Goal: Task Accomplishment & Management: Complete application form

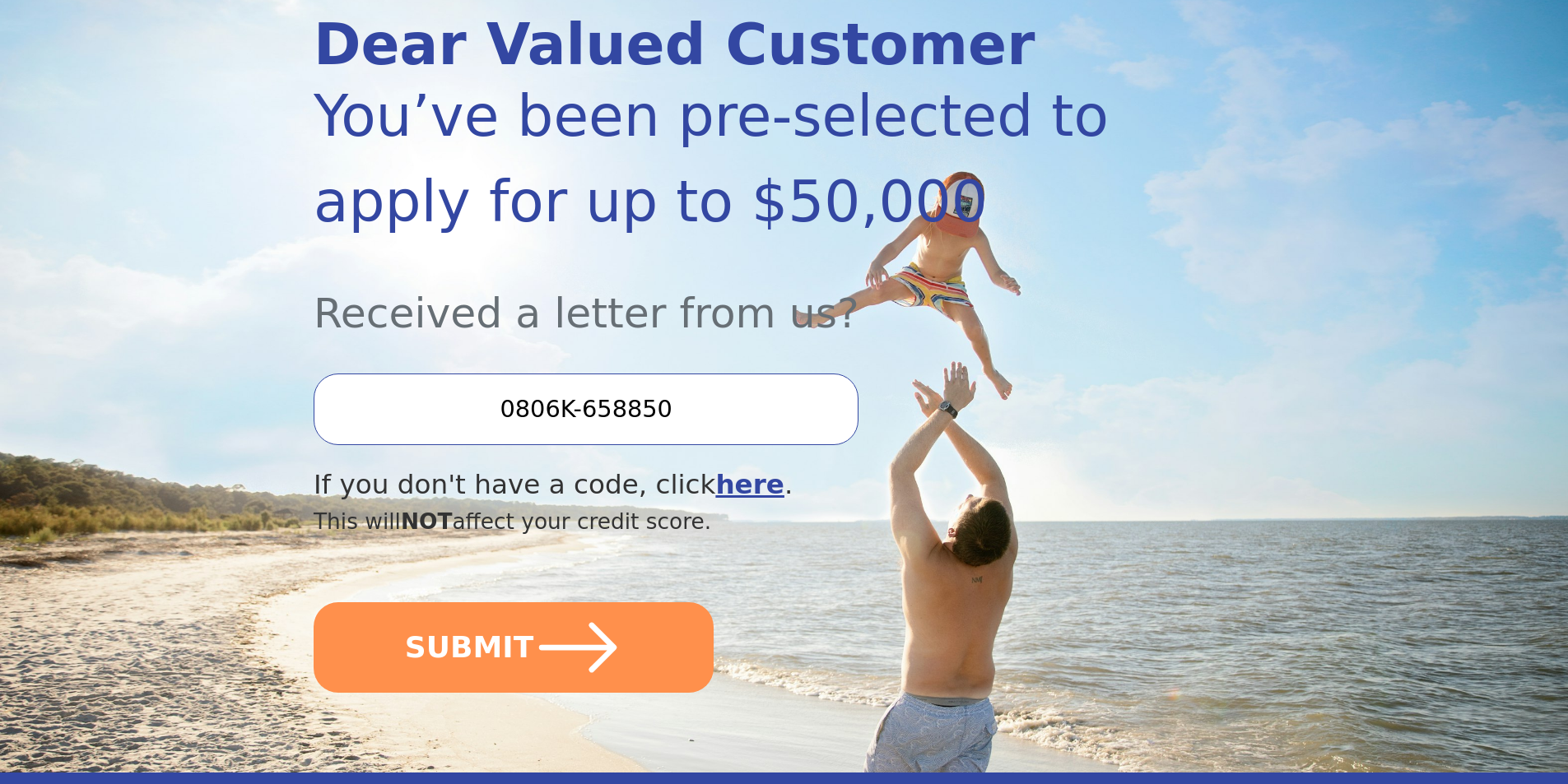
scroll to position [329, 0]
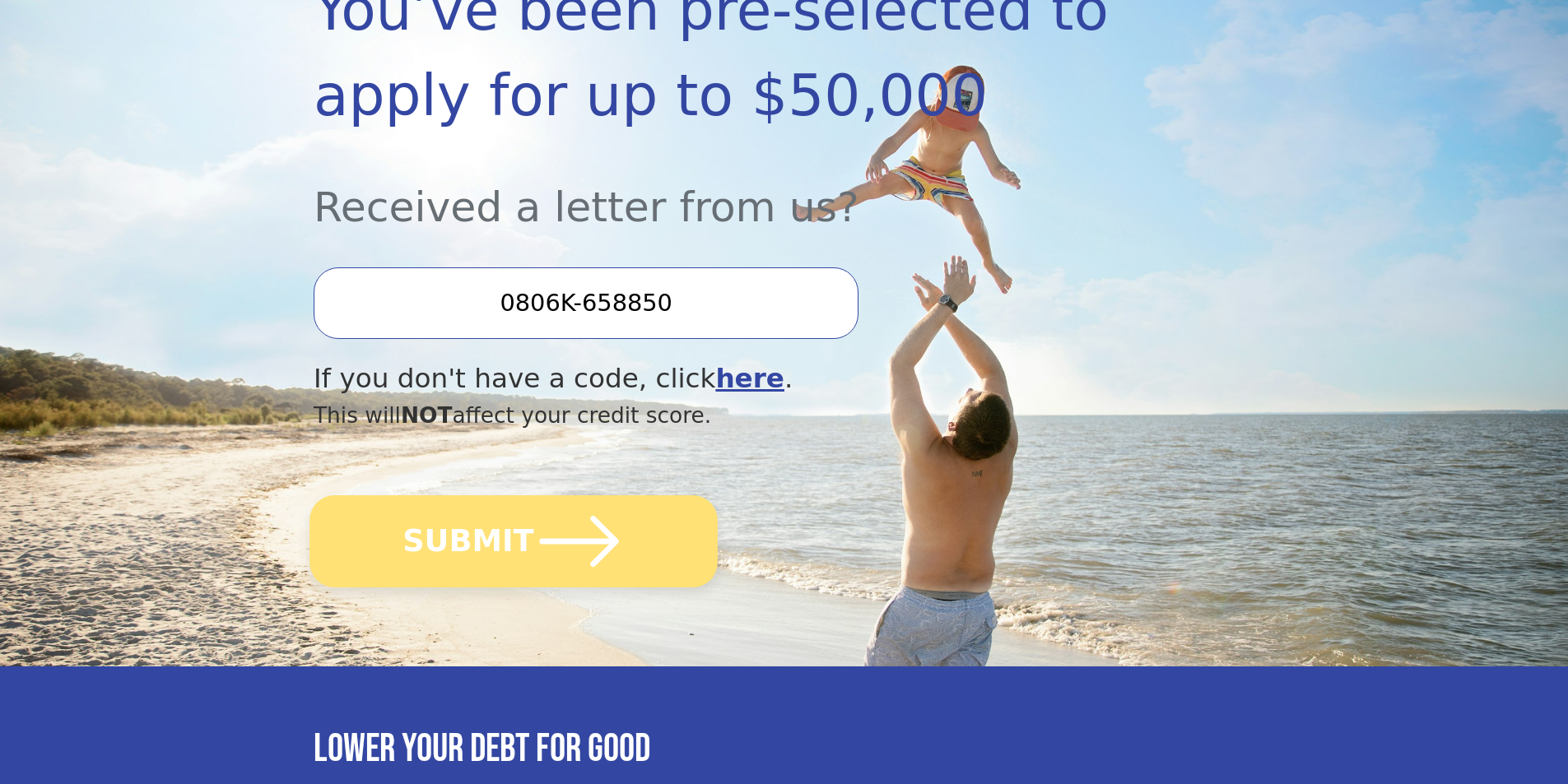
click at [594, 570] on icon "submit" at bounding box center [579, 541] width 90 height 90
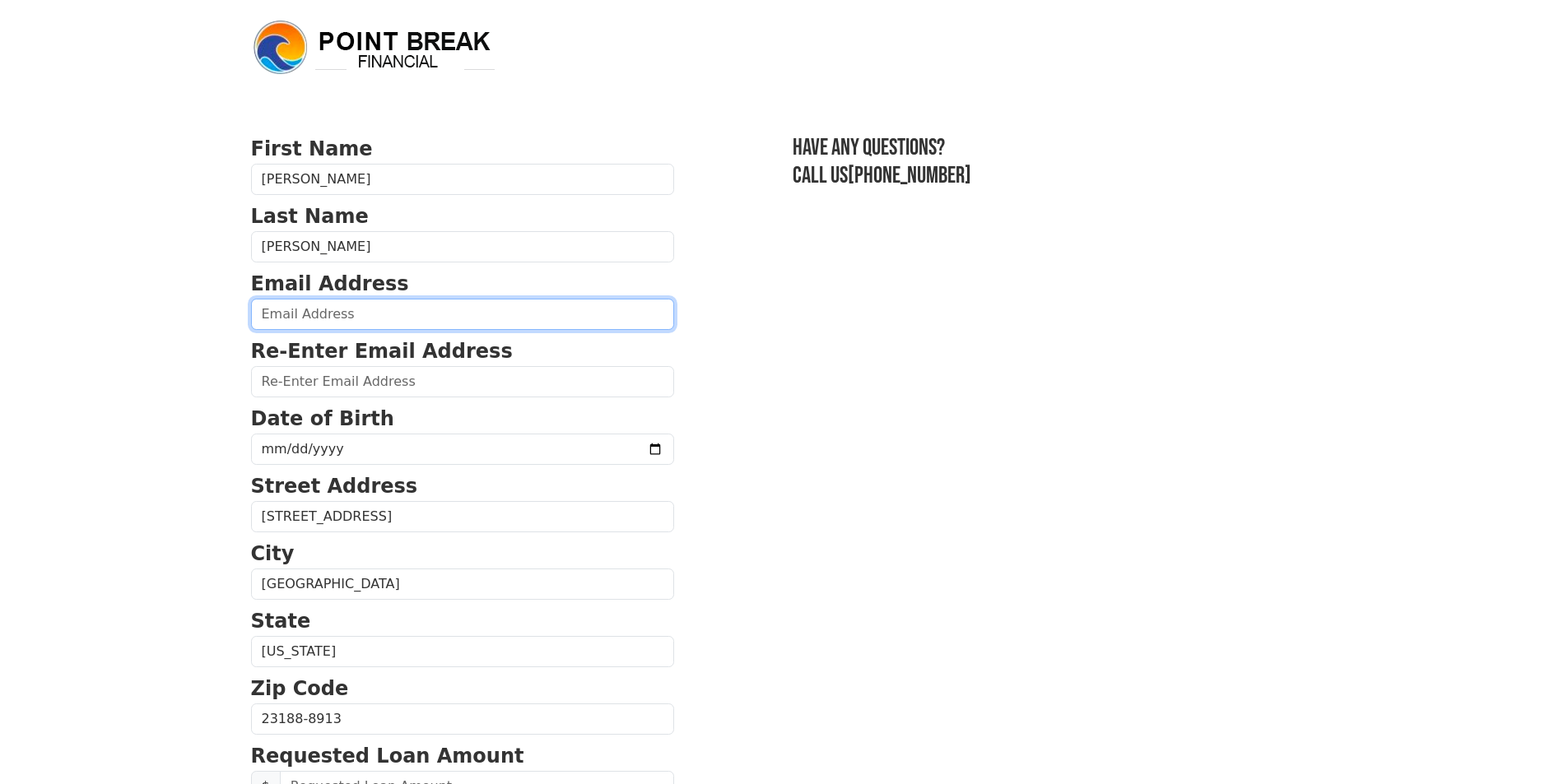
click at [318, 312] on input "email" at bounding box center [463, 314] width 423 height 31
type input "[EMAIL_ADDRESS][DOMAIN_NAME]"
type input "[PHONE_NUMBER]"
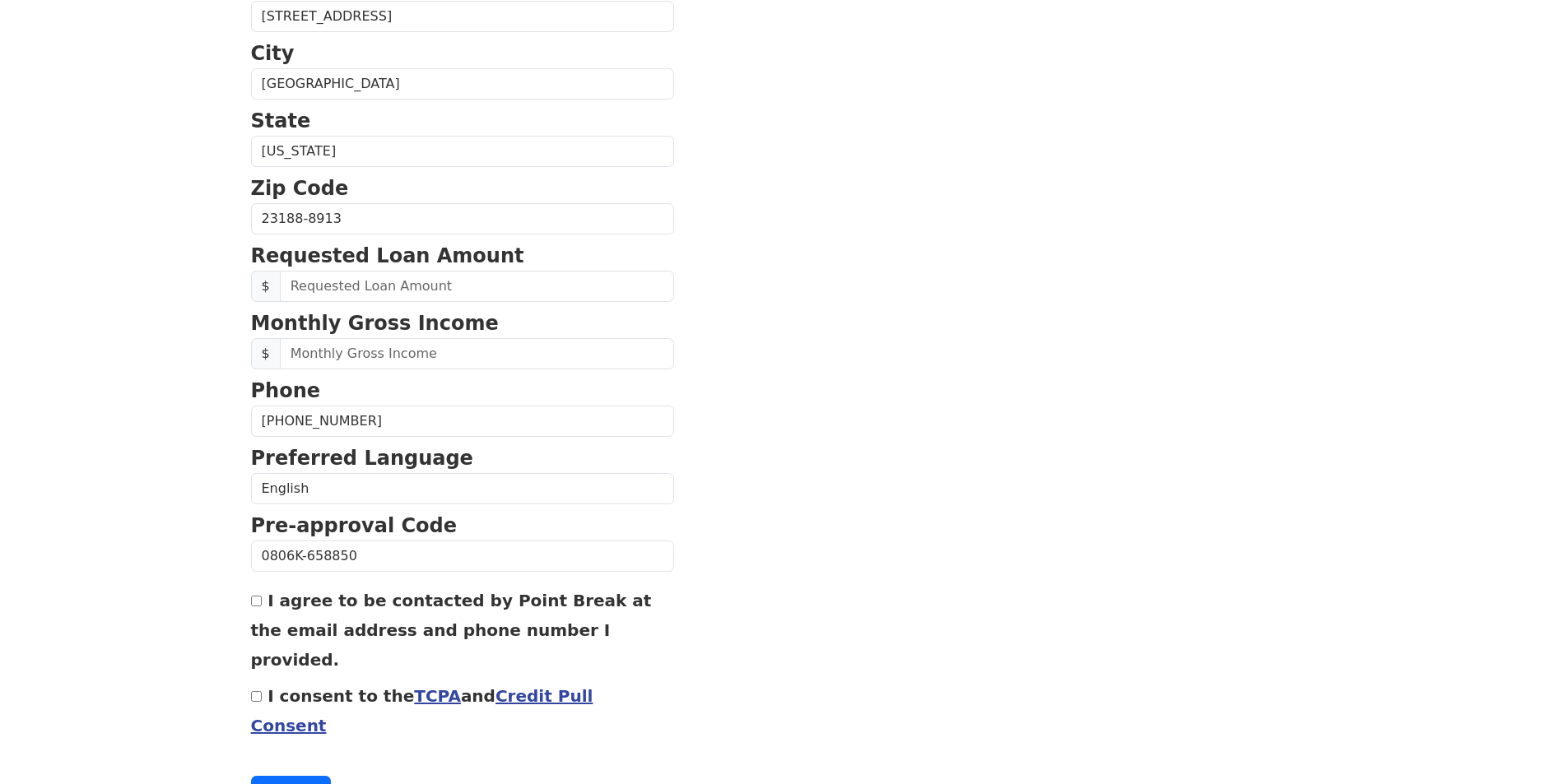
scroll to position [529, 0]
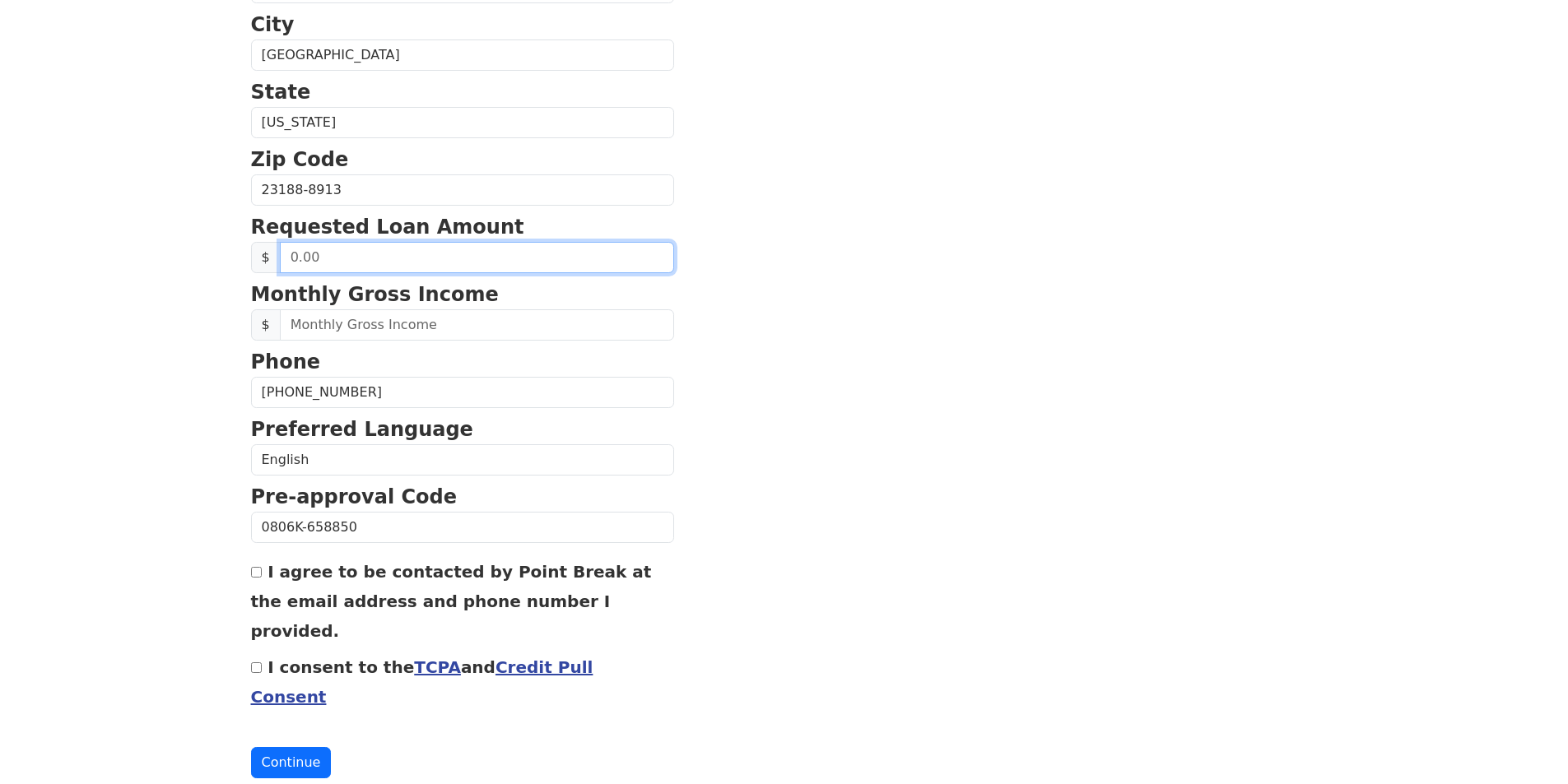
click at [445, 265] on input "text" at bounding box center [476, 258] width 394 height 31
type input "10,000.00"
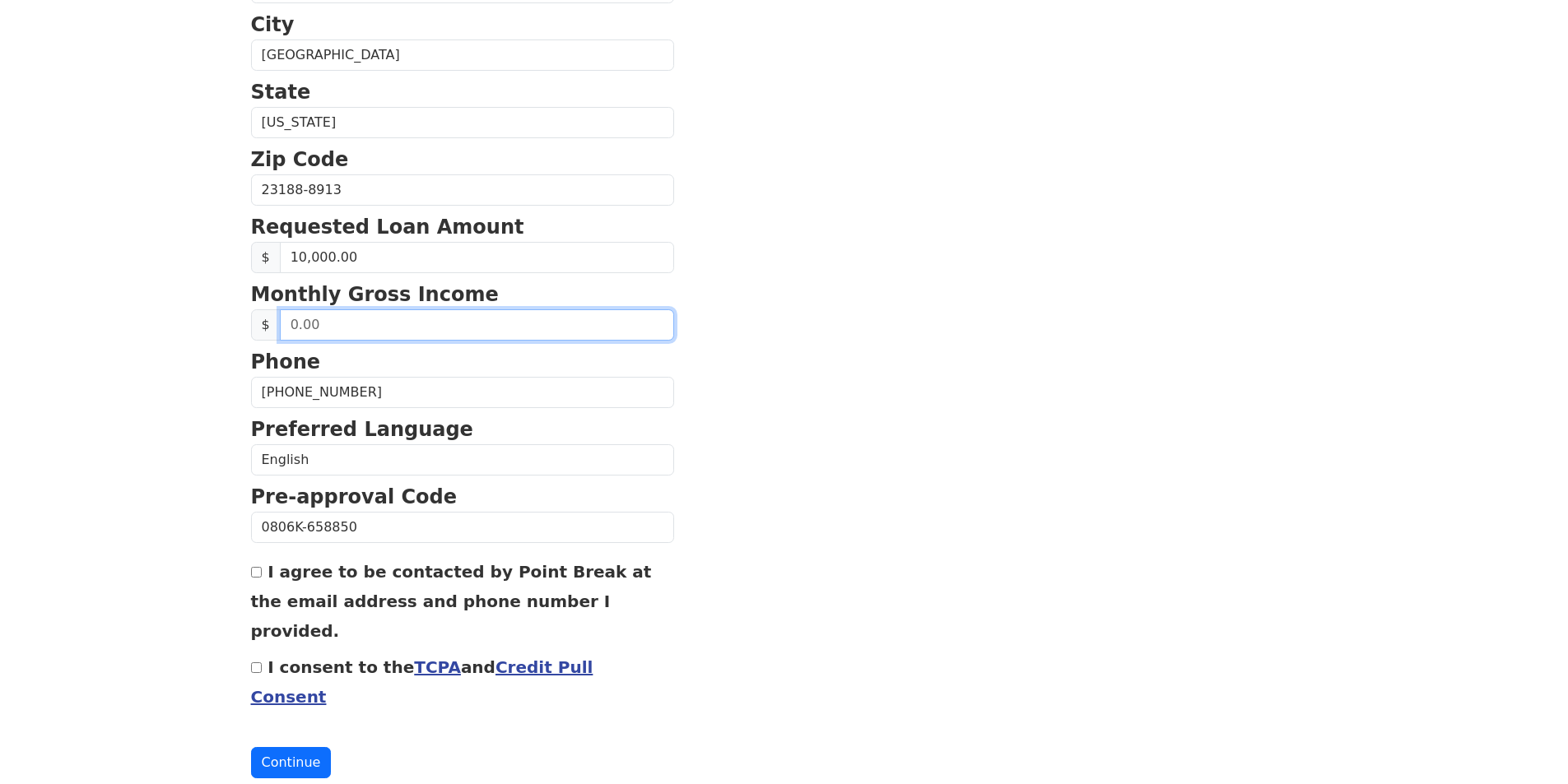
click at [421, 320] on input "text" at bounding box center [476, 325] width 394 height 31
type input "11,000.00"
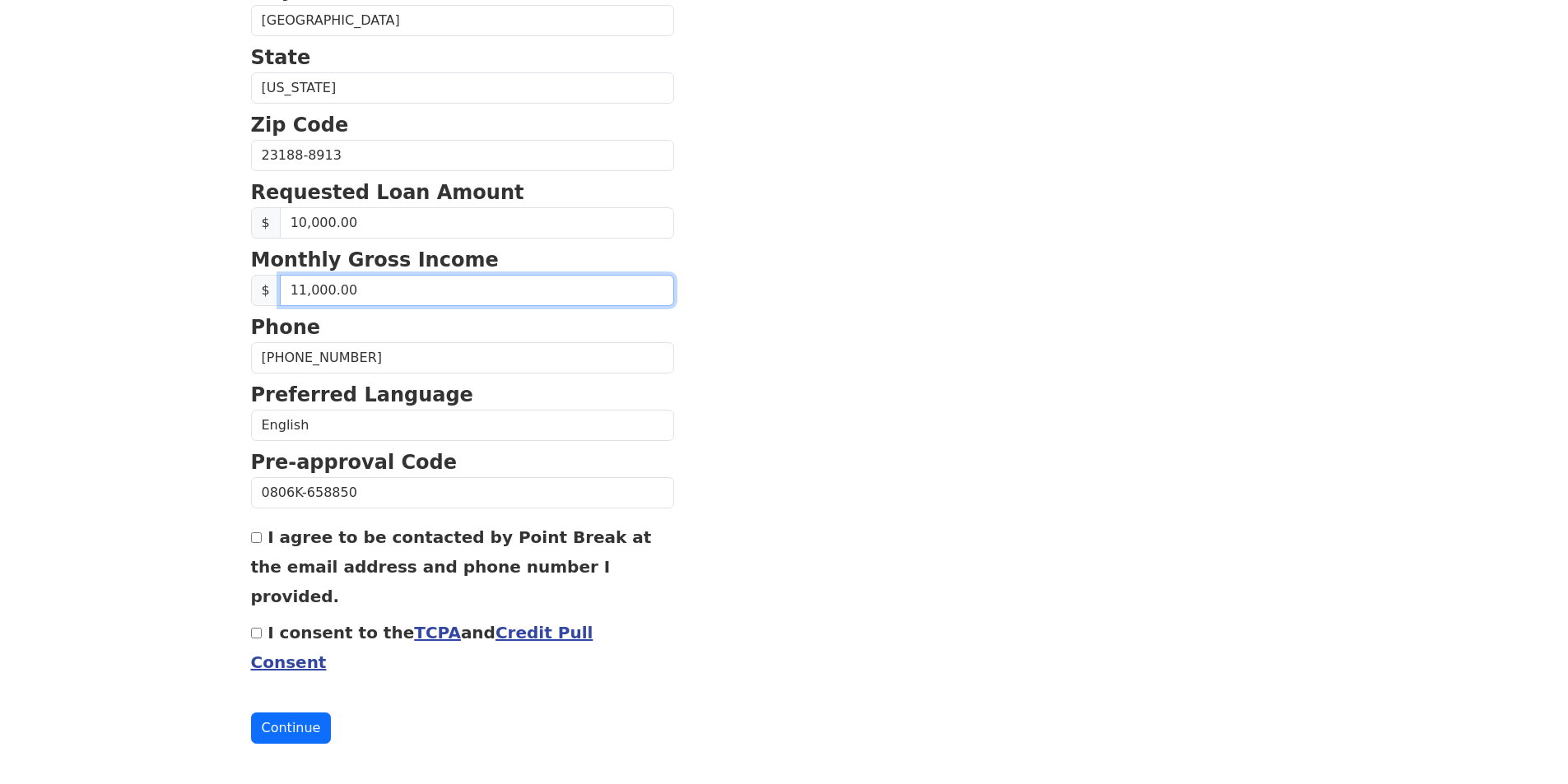
scroll to position [583, 0]
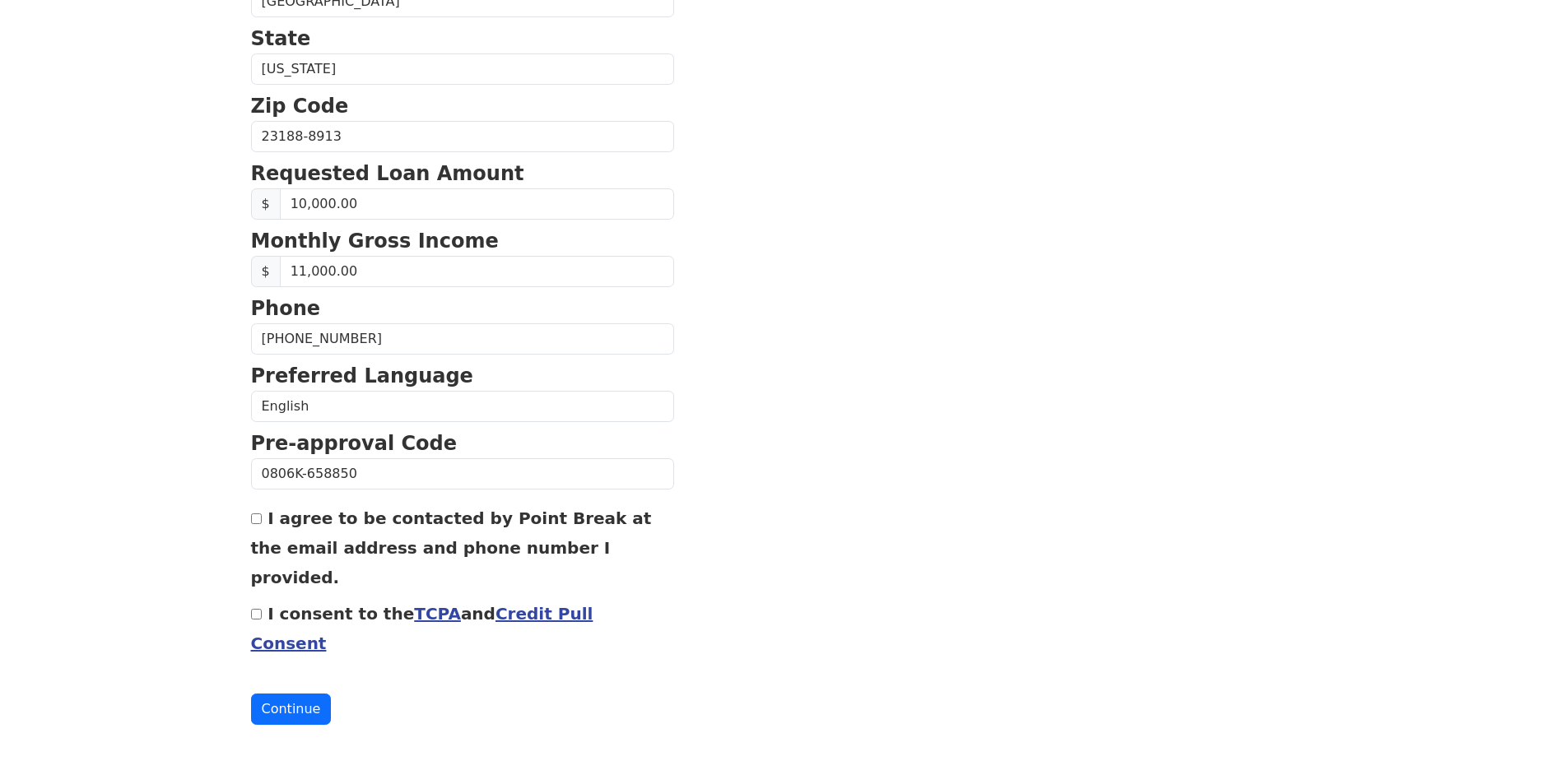
click at [255, 521] on input "I agree to be contacted by Point Break at the email address and phone number I …" at bounding box center [256, 518] width 11 height 11
checkbox input "true"
click at [258, 617] on input "I consent to the TCPA and Credit Pull Consent" at bounding box center [256, 614] width 11 height 11
checkbox input "true"
click at [305, 709] on button "Continue" at bounding box center [291, 709] width 80 height 31
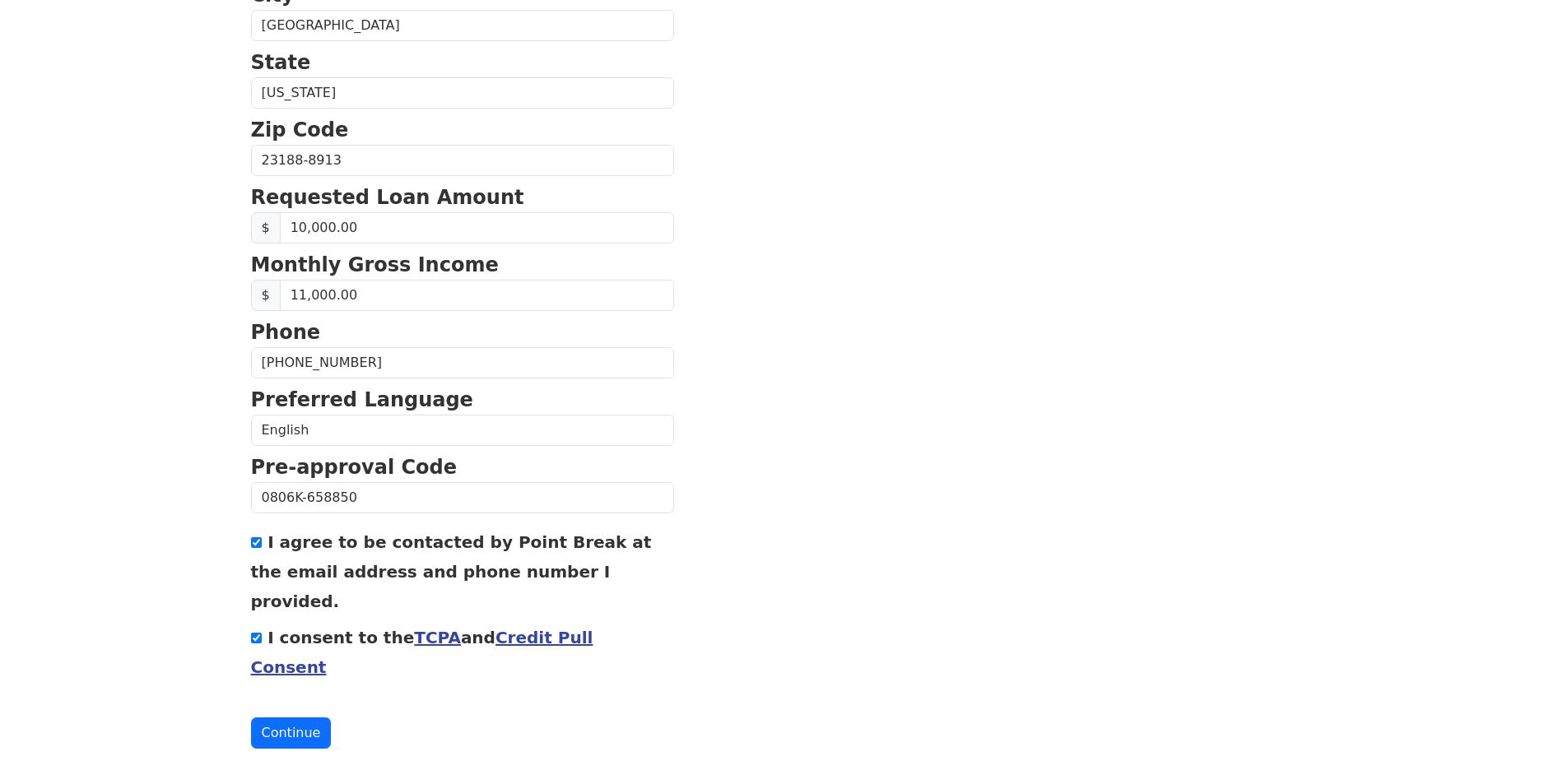
scroll to position [607, 0]
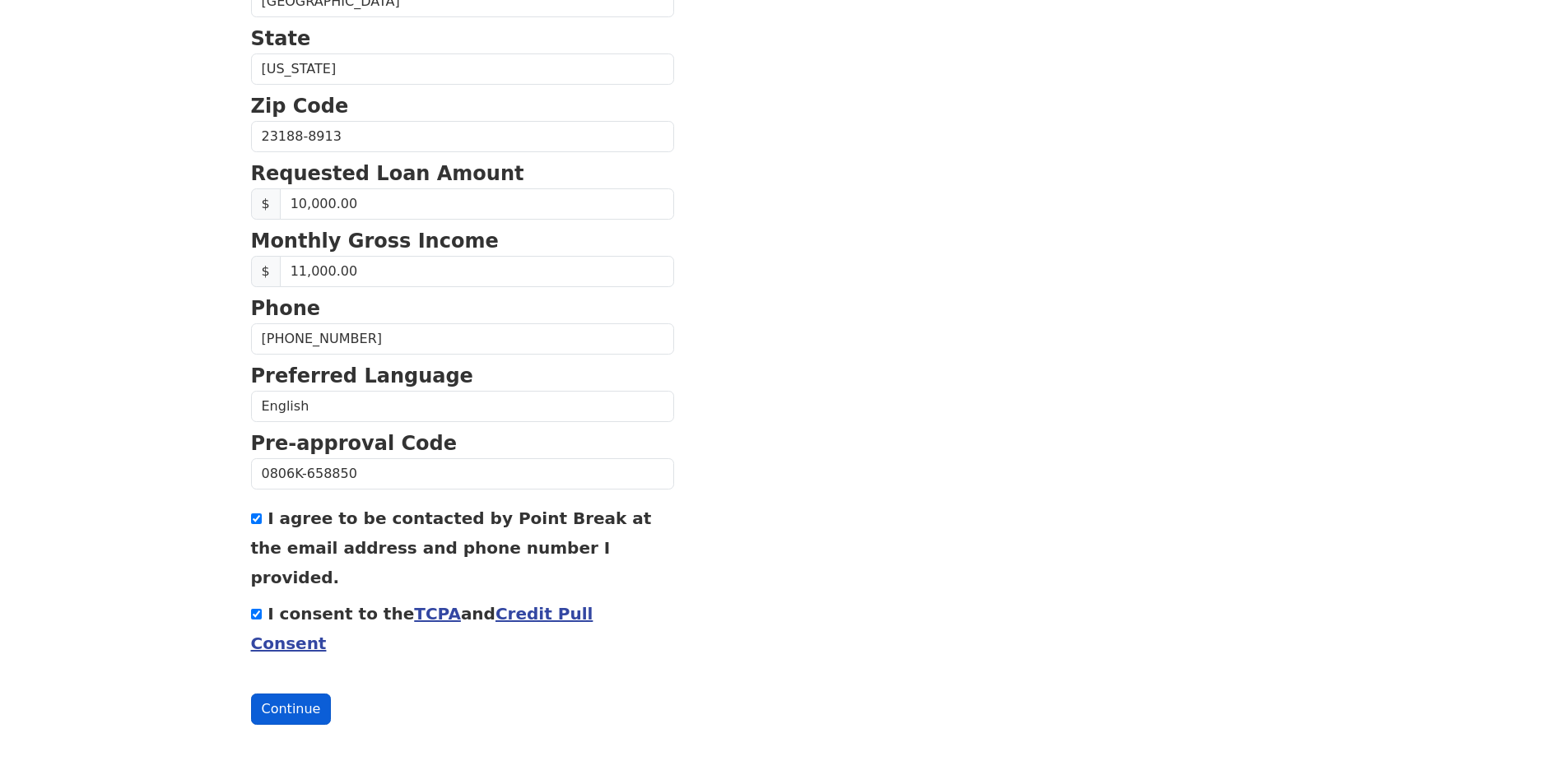
click at [277, 705] on button "Continue" at bounding box center [291, 709] width 80 height 31
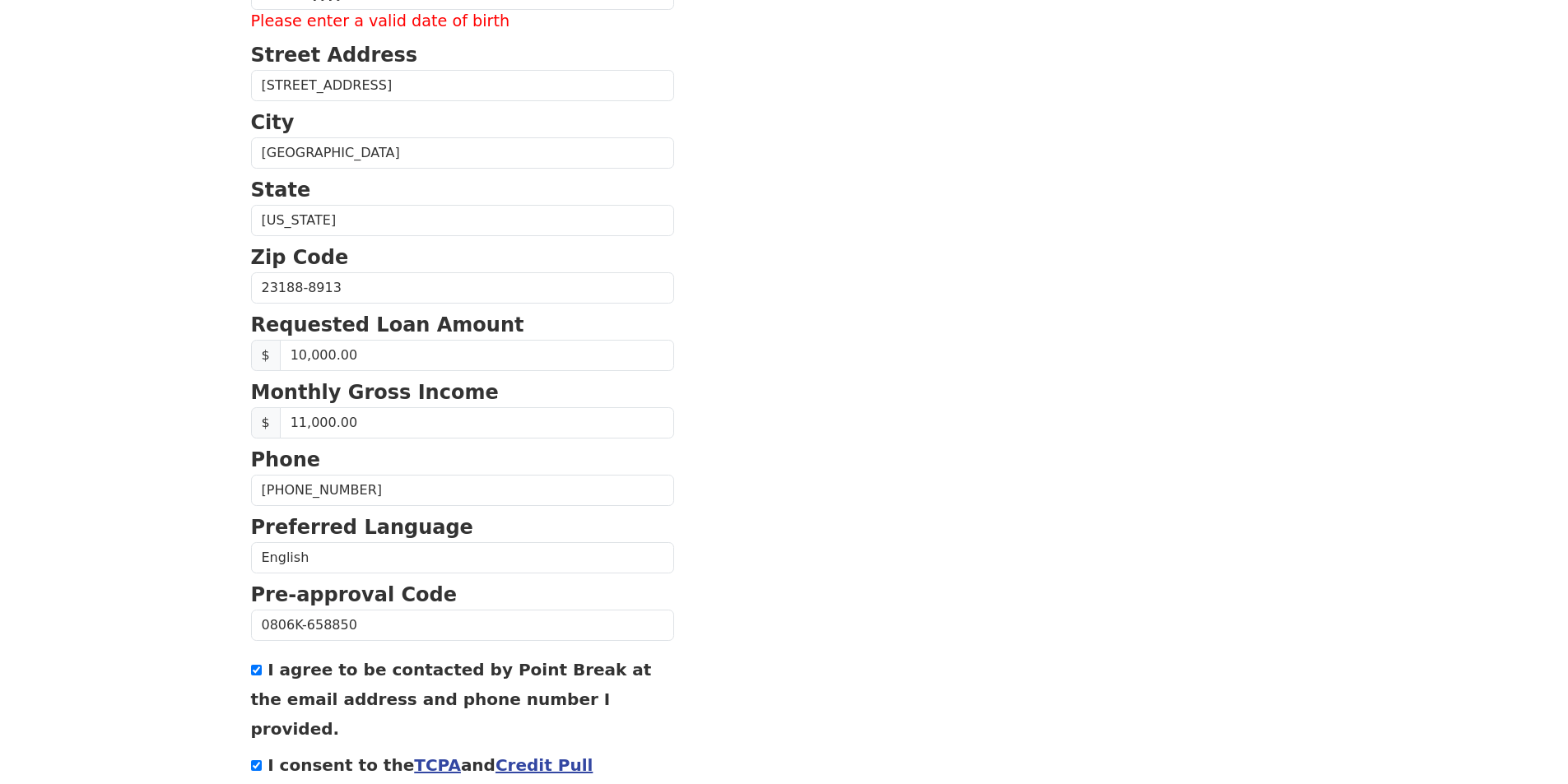
scroll to position [278, 0]
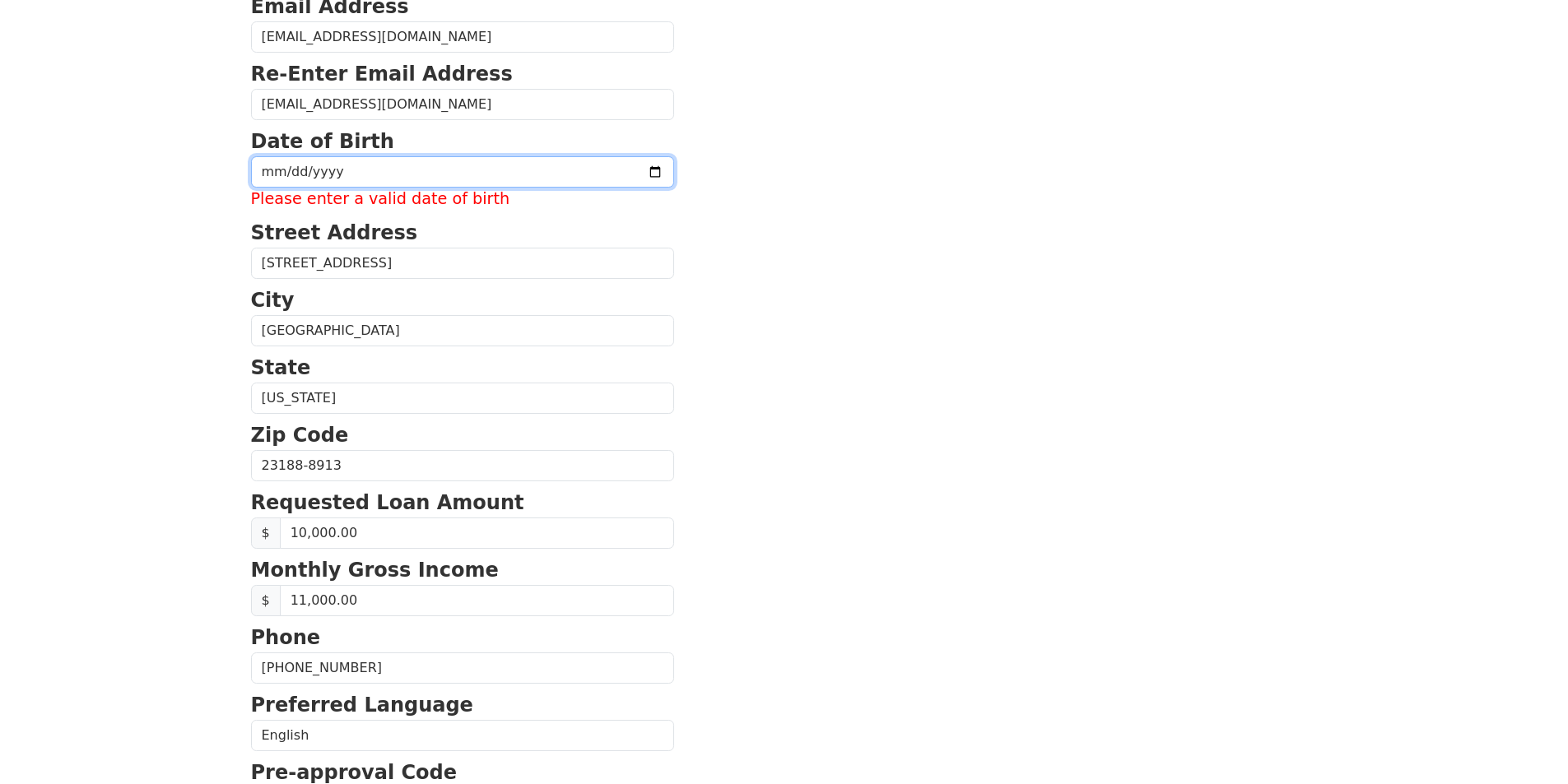
click at [357, 173] on input "date" at bounding box center [463, 172] width 423 height 31
type input "1970-08-27"
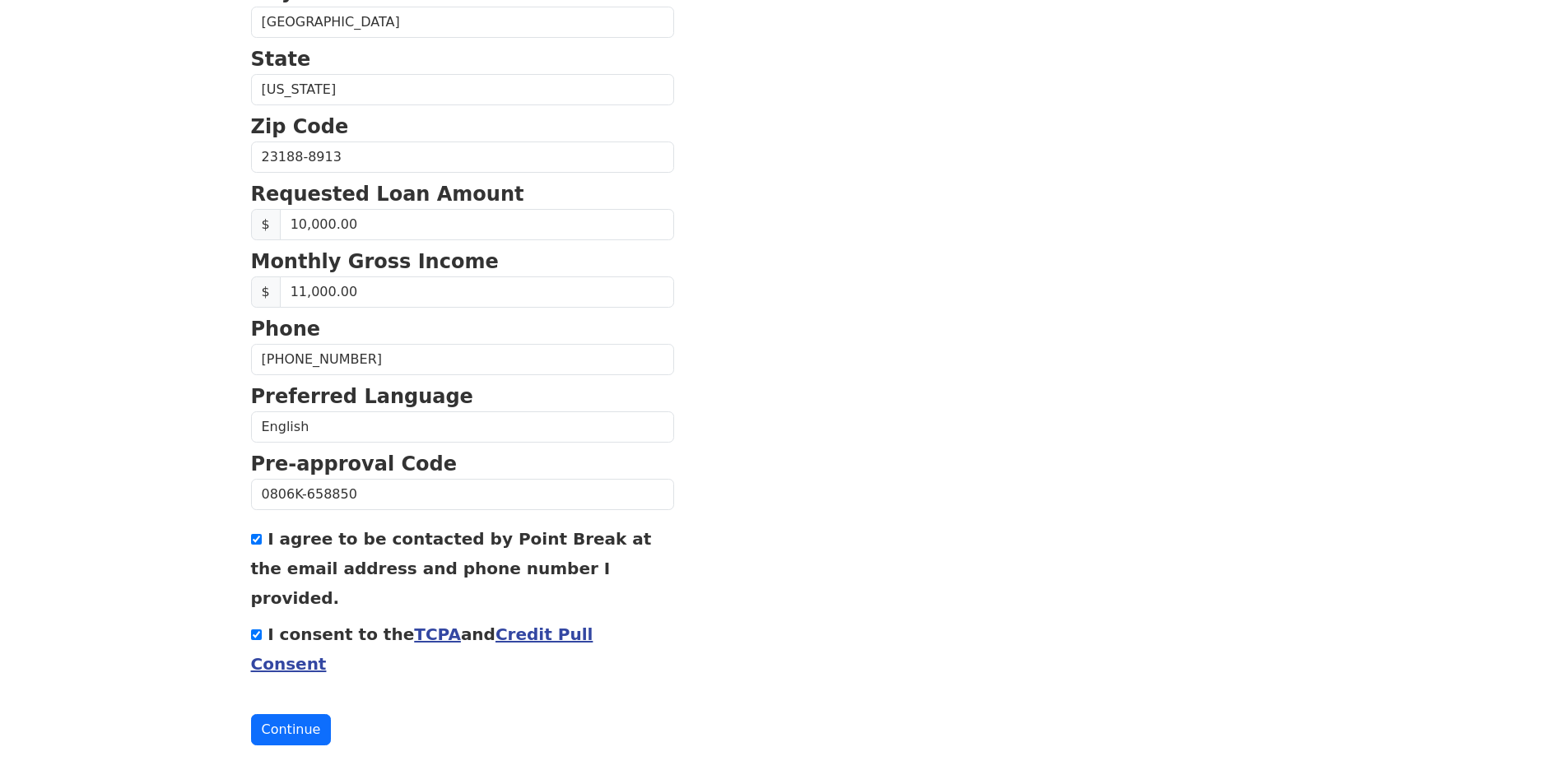
scroll to position [583, 0]
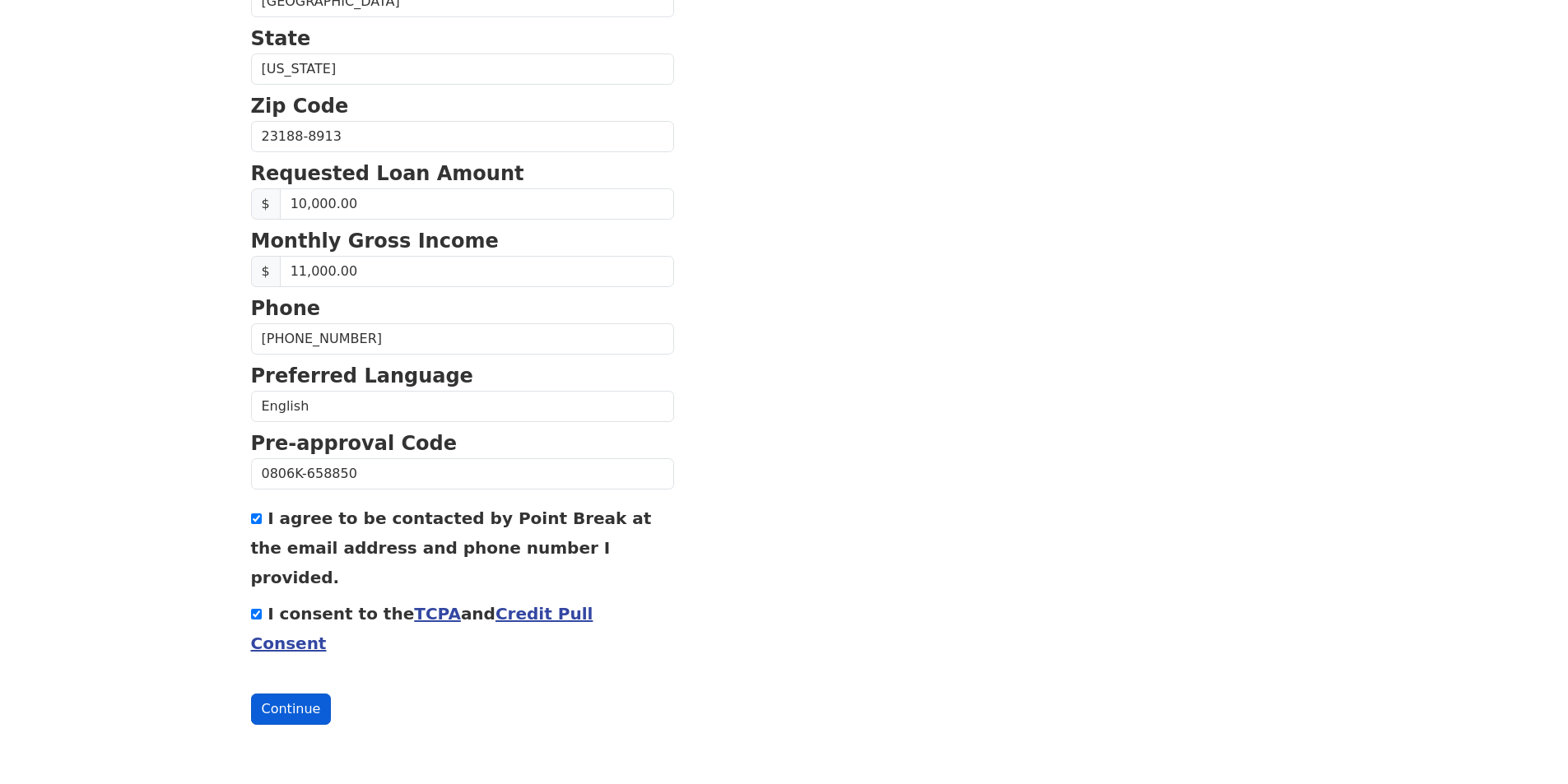
click at [289, 708] on button "Continue" at bounding box center [291, 709] width 80 height 31
